Goal: Task Accomplishment & Management: Use online tool/utility

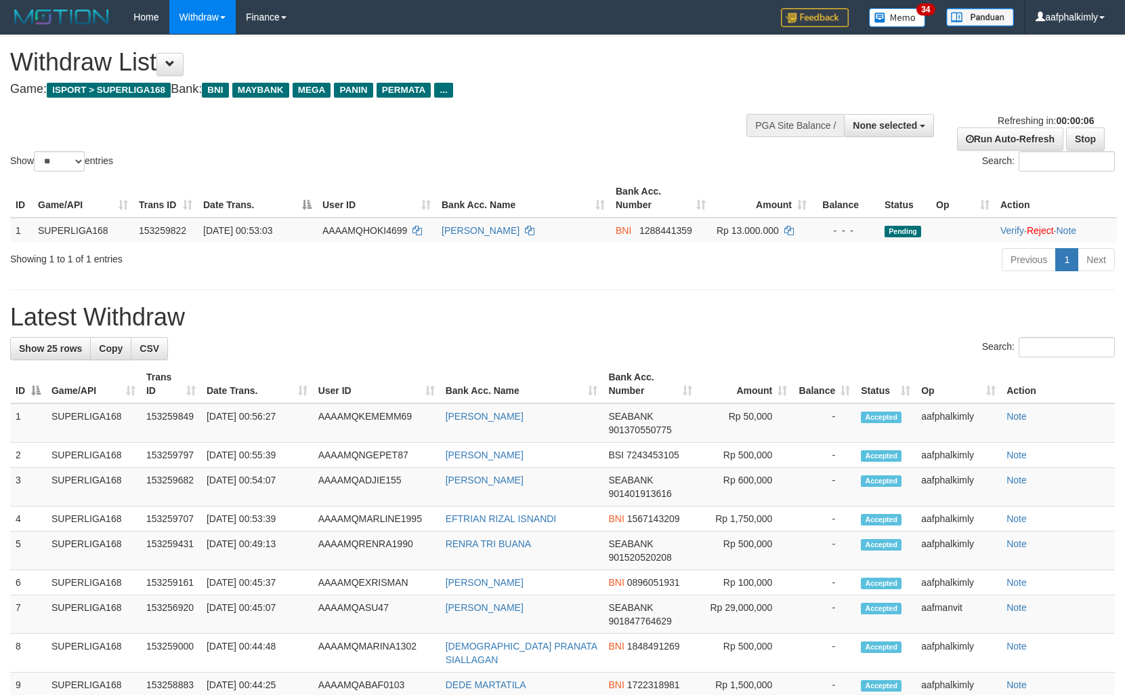
select select
select select "**"
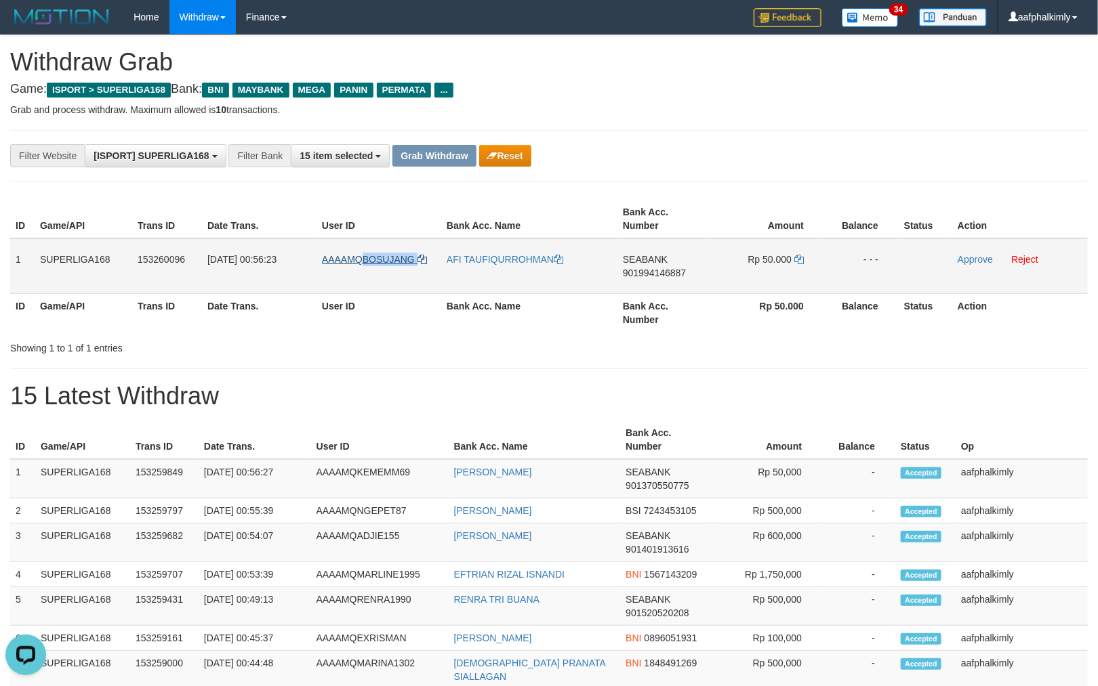
drag, startPoint x: 364, startPoint y: 247, endPoint x: 421, endPoint y: 254, distance: 58.1
click at [421, 254] on td "AAAAMQBOSUJANG" at bounding box center [378, 267] width 125 height 56
copy link "BOSUJANG"
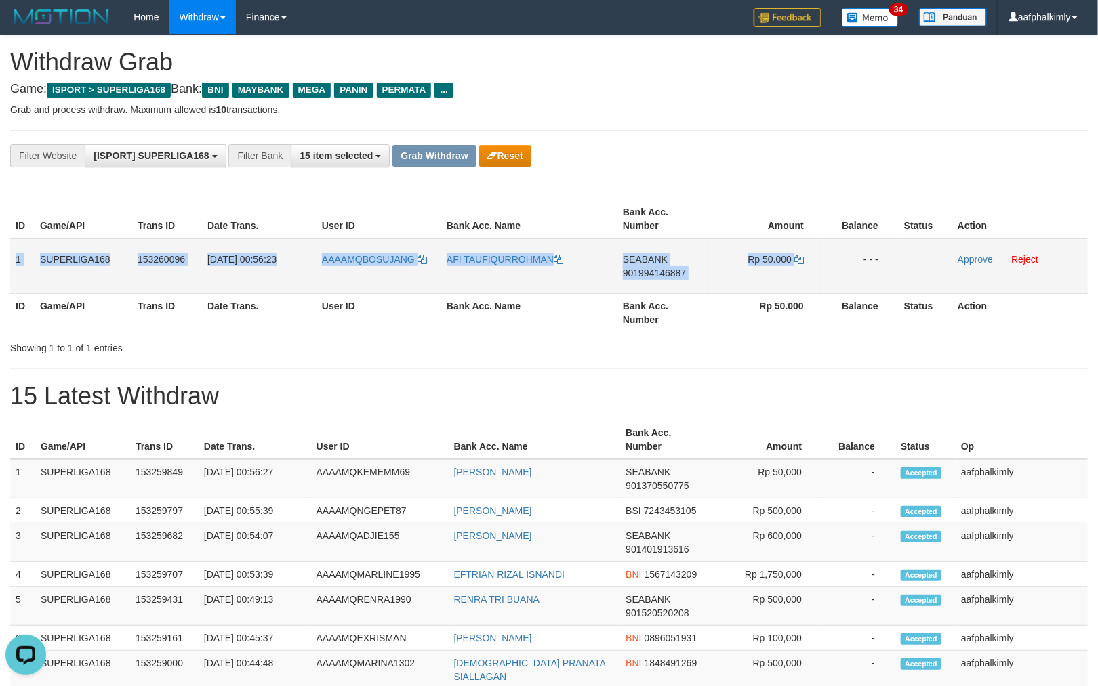
drag, startPoint x: 11, startPoint y: 251, endPoint x: 876, endPoint y: 266, distance: 865.4
click at [827, 260] on tr "1 SUPERLIGA168 153260096 16/08/2025 00:56:23 AAAAMQBOSUJANG AFI TAUFIQURROHMAN …" at bounding box center [548, 267] width 1077 height 56
copy tr "1 SUPERLIGA168 153260096 16/08/2025 00:56:23 AAAAMQBOSUJANG AFI TAUFIQURROHMAN …"
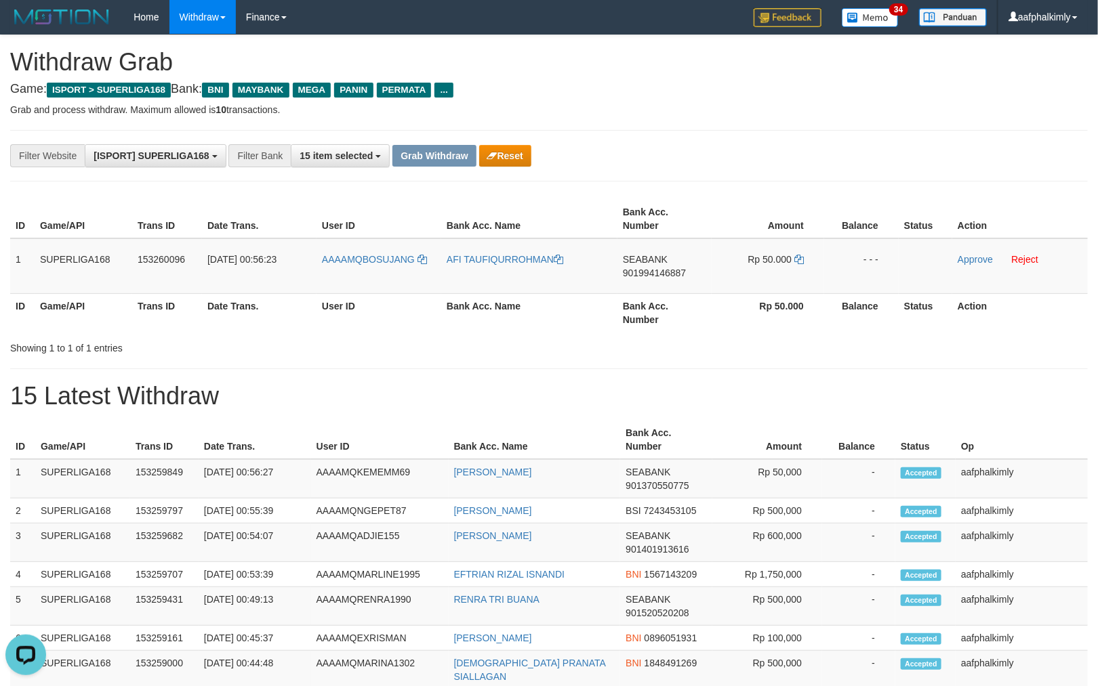
drag, startPoint x: 793, startPoint y: 102, endPoint x: 945, endPoint y: 149, distance: 159.5
click at [836, 123] on div "**********" at bounding box center [549, 672] width 1098 height 1275
click at [649, 278] on td "SEABANK 901994146887" at bounding box center [664, 267] width 94 height 56
copy span "901994146887"
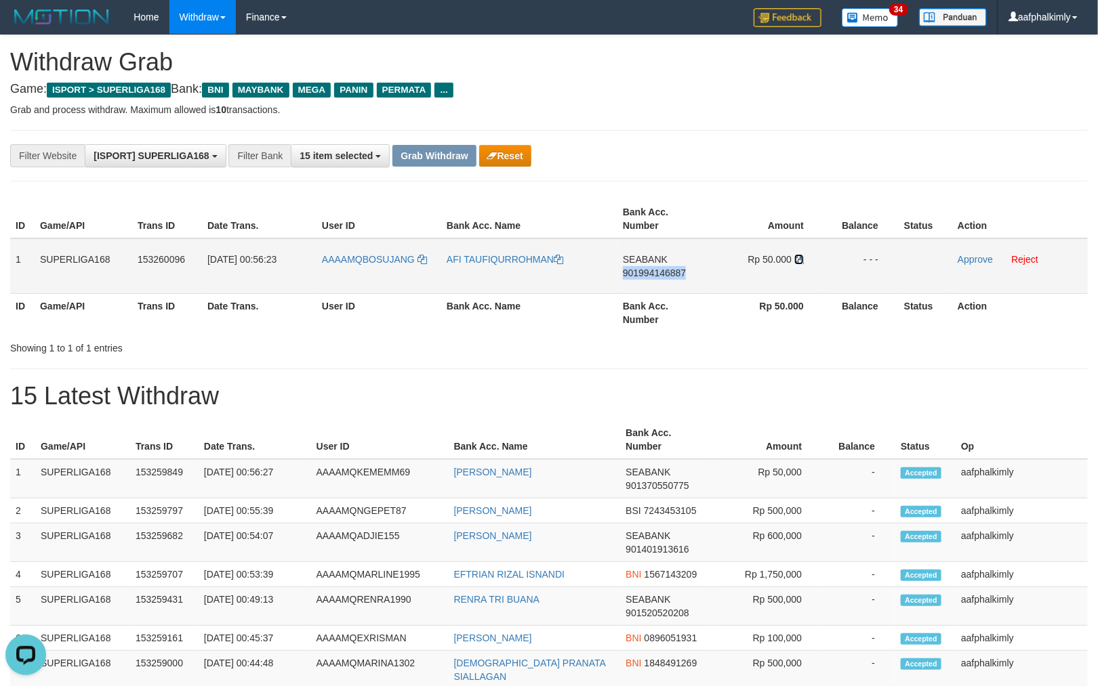
click at [800, 255] on icon at bounding box center [798, 259] width 9 height 9
copy span "901994146887"
drag, startPoint x: 800, startPoint y: 255, endPoint x: 837, endPoint y: 275, distance: 43.0
click at [800, 256] on icon at bounding box center [798, 259] width 9 height 9
click at [976, 257] on link "Approve" at bounding box center [974, 259] width 35 height 11
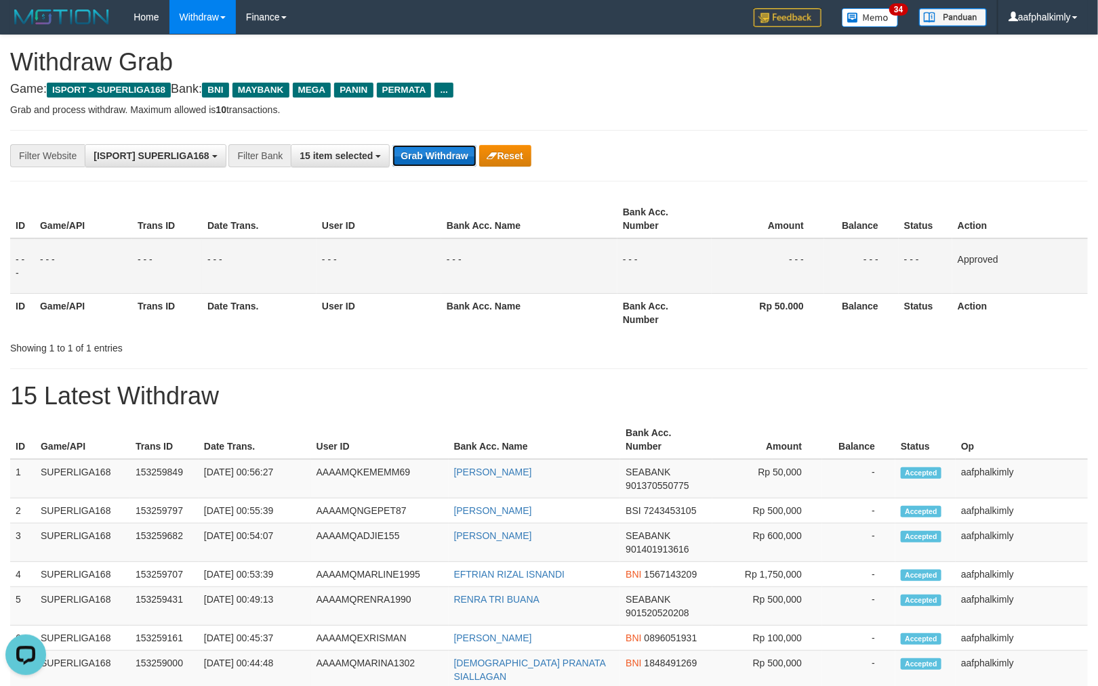
click at [455, 157] on button "Grab Withdraw" at bounding box center [433, 156] width 83 height 22
drag, startPoint x: 455, startPoint y: 157, endPoint x: 945, endPoint y: 288, distance: 506.4
click at [470, 163] on button "Grab Withdraw" at bounding box center [433, 156] width 83 height 22
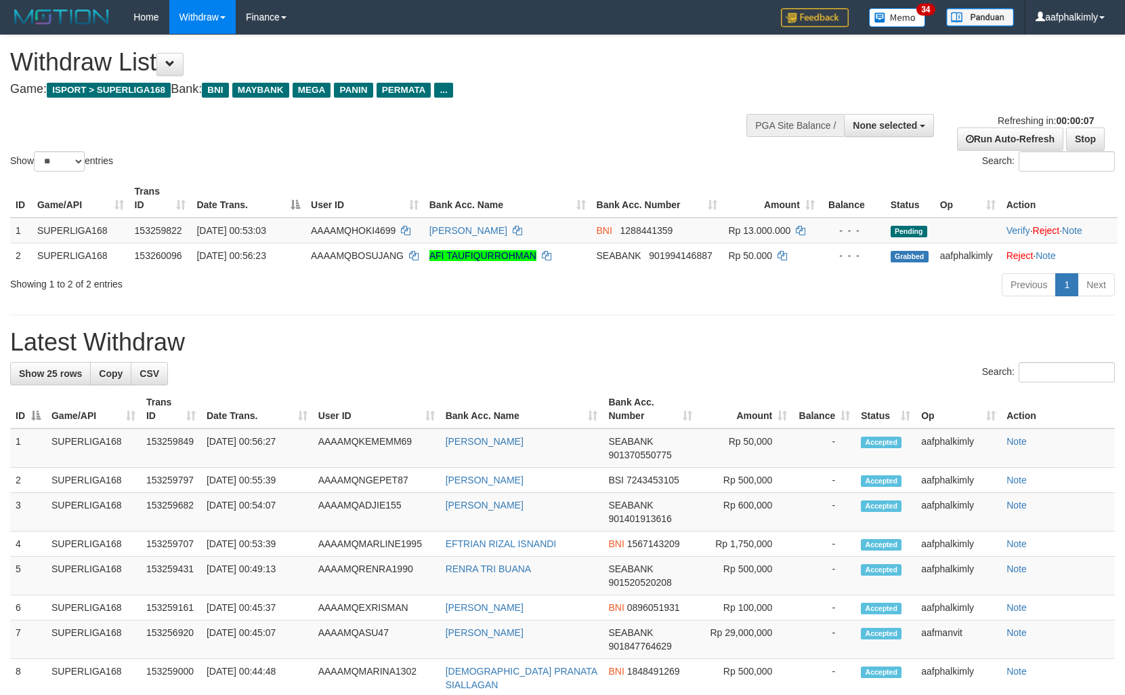
select select
select select "**"
select select
select select "**"
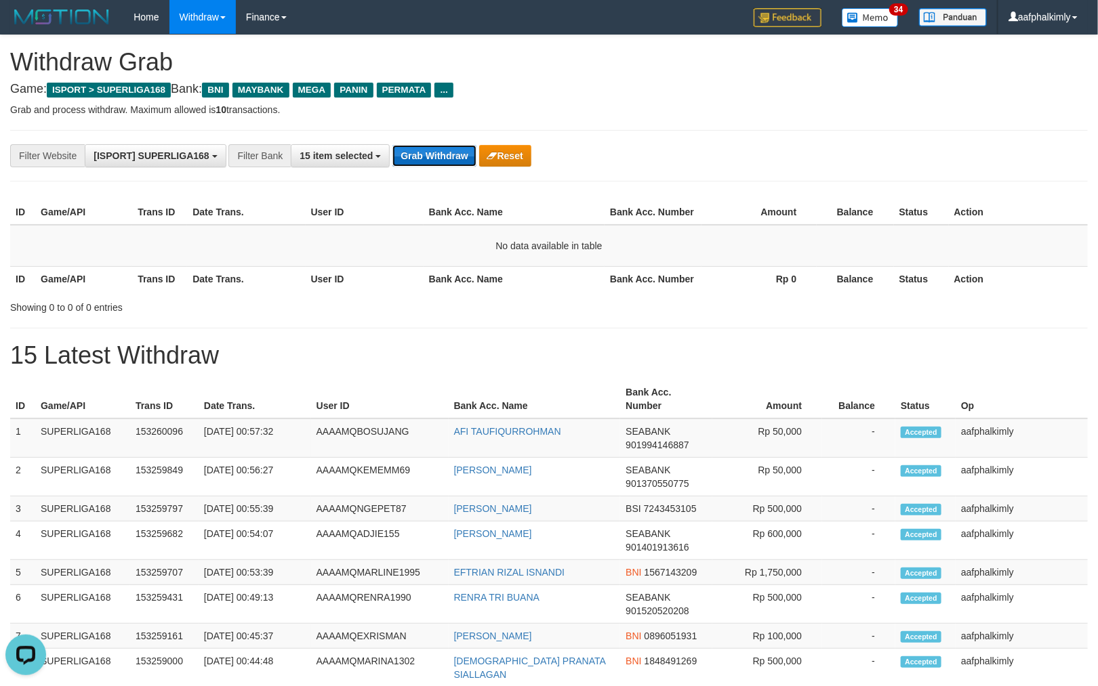
click at [442, 154] on button "Grab Withdraw" at bounding box center [433, 156] width 83 height 22
click at [442, 155] on button "Grab Withdraw" at bounding box center [433, 156] width 83 height 22
click at [440, 156] on button "Grab Withdraw" at bounding box center [433, 156] width 83 height 22
